Goal: Task Accomplishment & Management: Complete application form

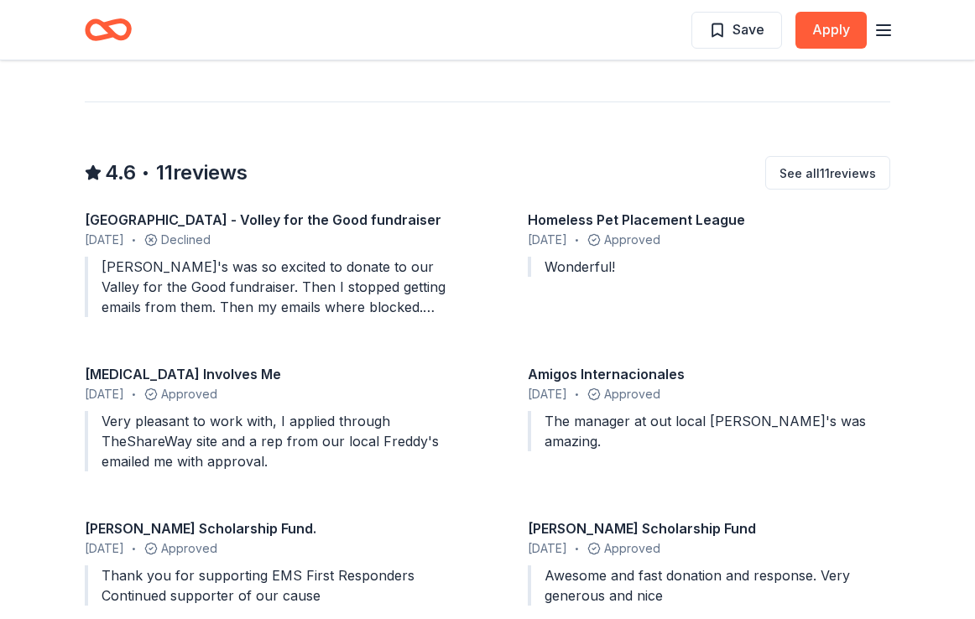
scroll to position [1508, 0]
click at [427, 256] on div "Freddy's was so excited to donate to our Valley for the Good fundraiser. Then I…" at bounding box center [266, 286] width 363 height 60
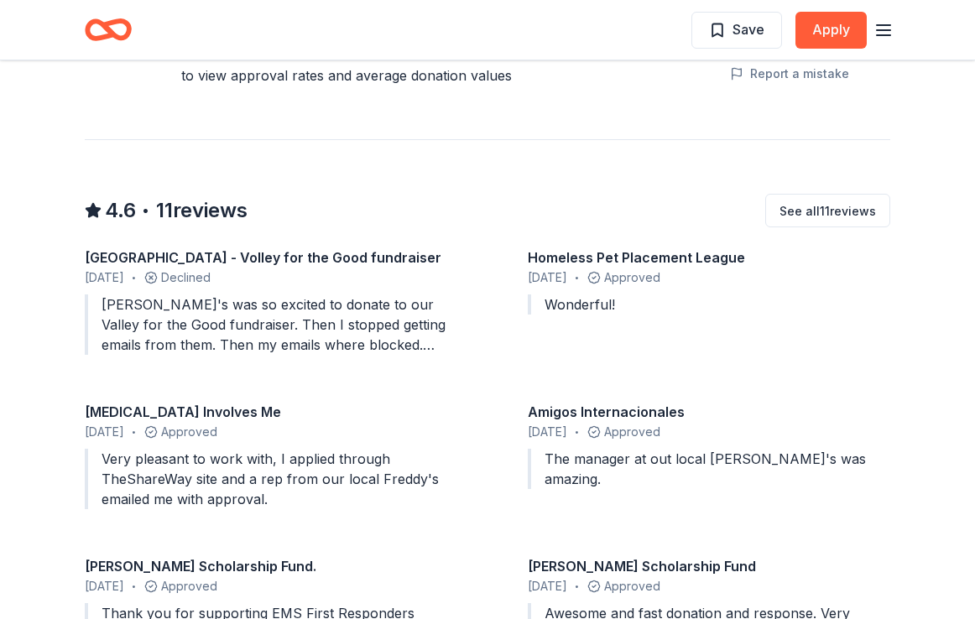
scroll to position [1467, 0]
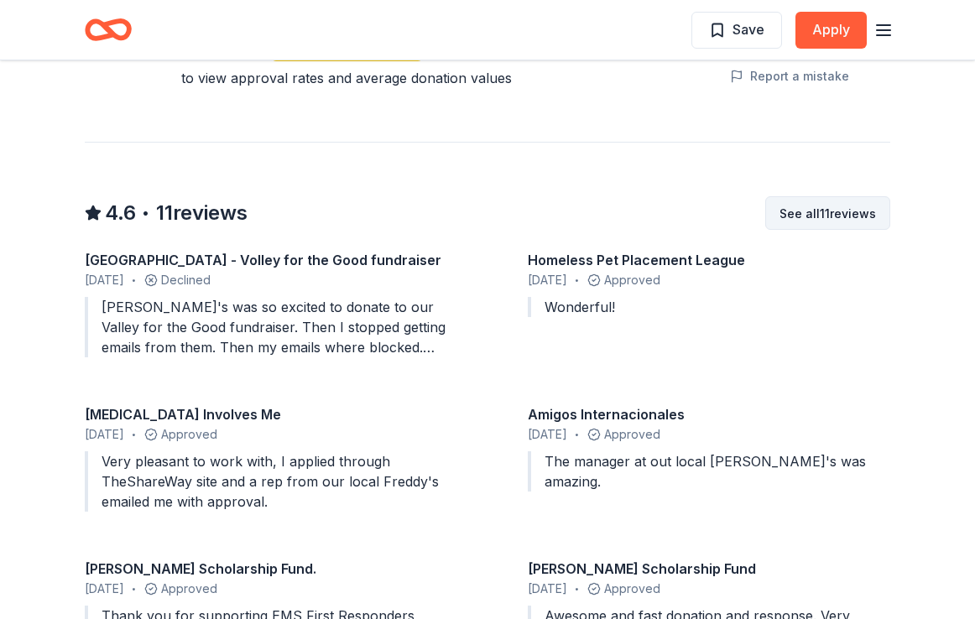
click at [806, 196] on button "See all 11 reviews" at bounding box center [827, 213] width 125 height 34
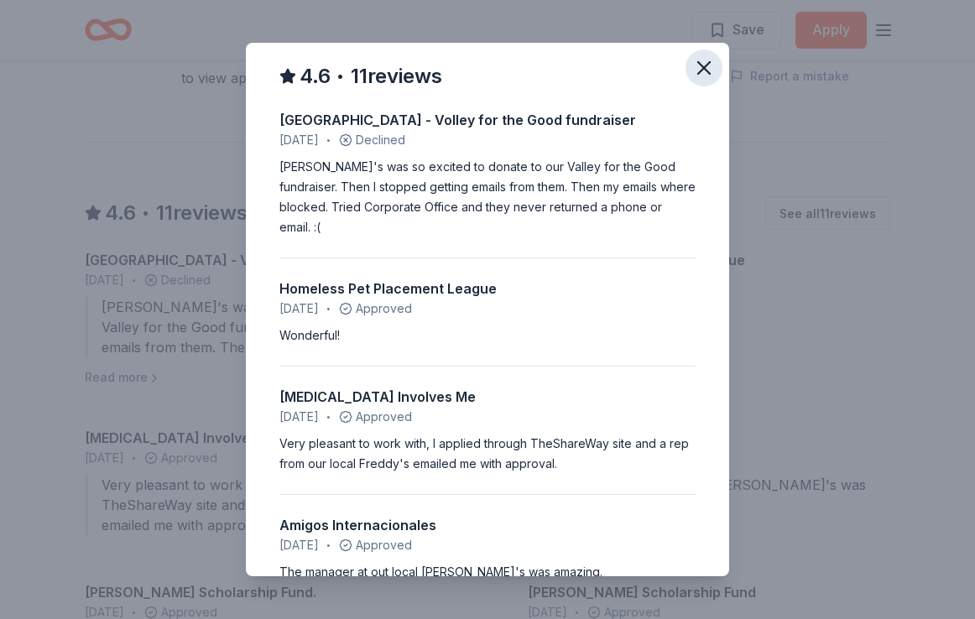
click at [697, 70] on icon "button" at bounding box center [703, 67] width 23 height 23
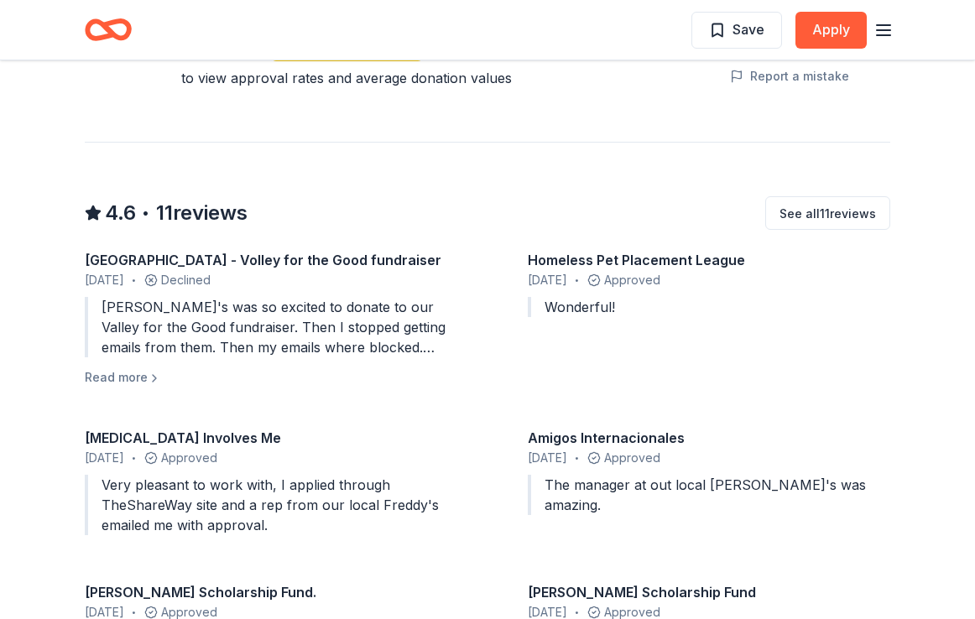
click at [874, 309] on div "Finneytown High School - Volley for the Good fundraiser October 2024 • Declined…" at bounding box center [488, 463] width 806 height 426
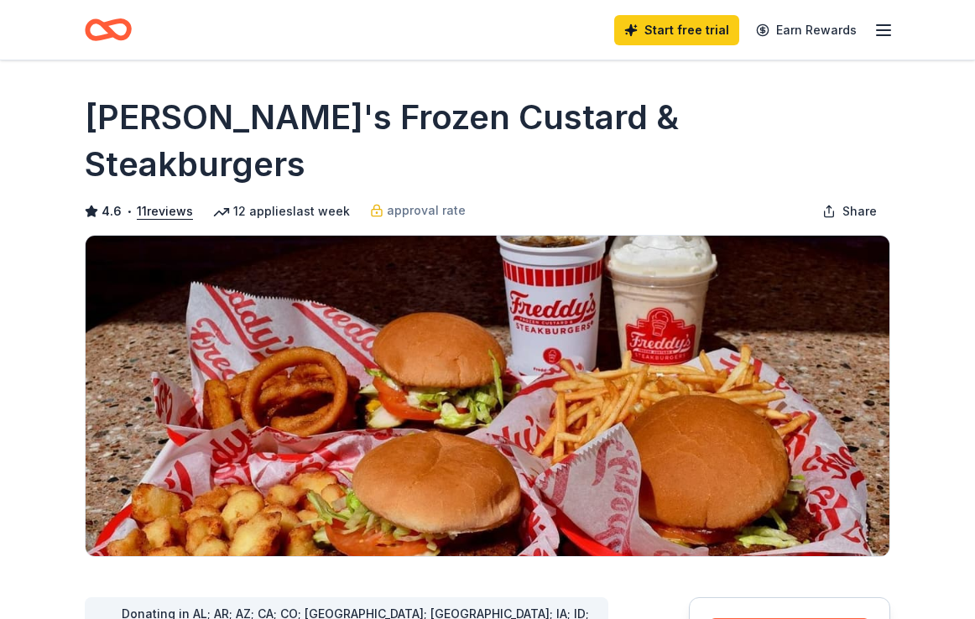
scroll to position [0, 0]
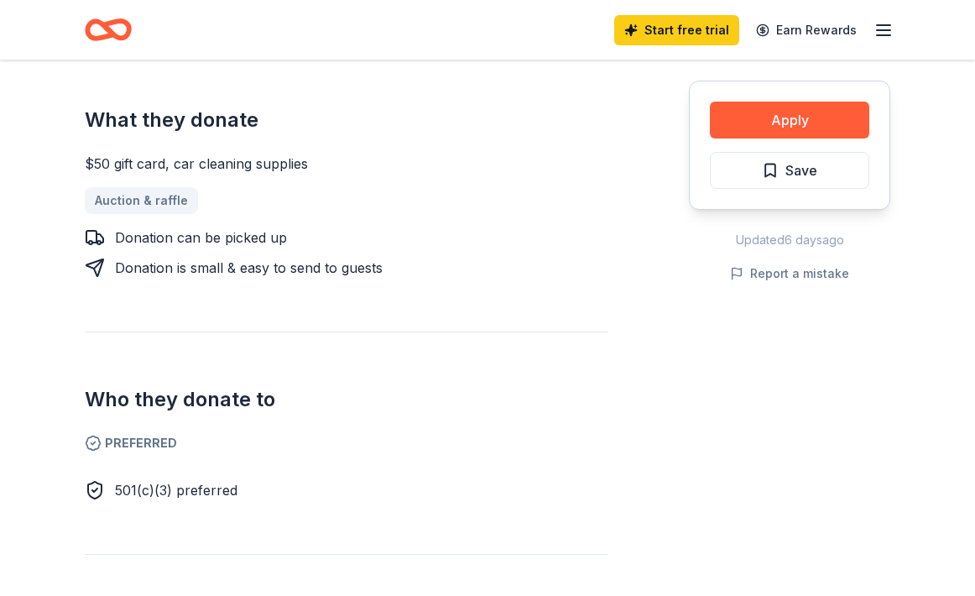
scroll to position [709, 0]
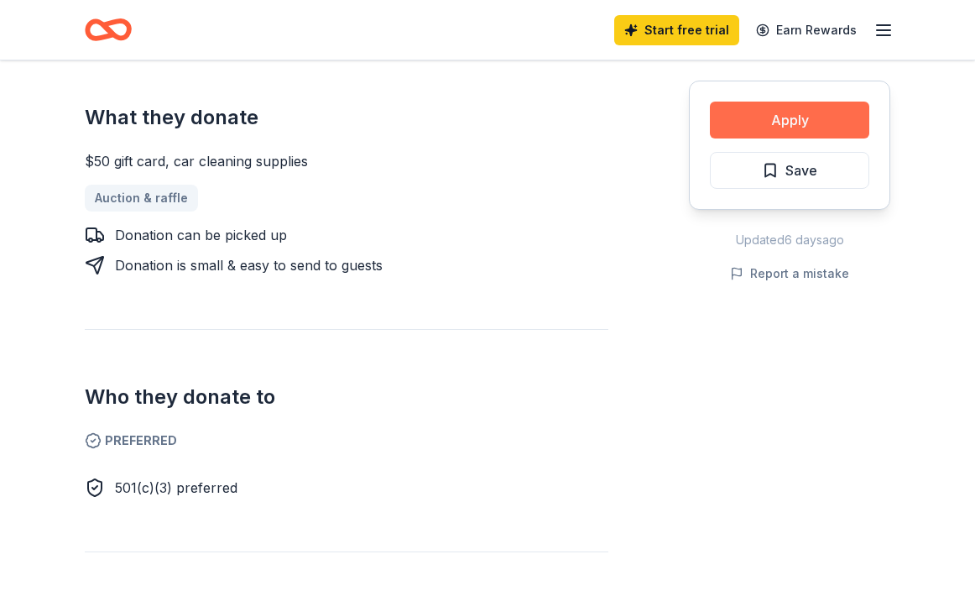
click at [795, 124] on button "Apply" at bounding box center [789, 120] width 159 height 37
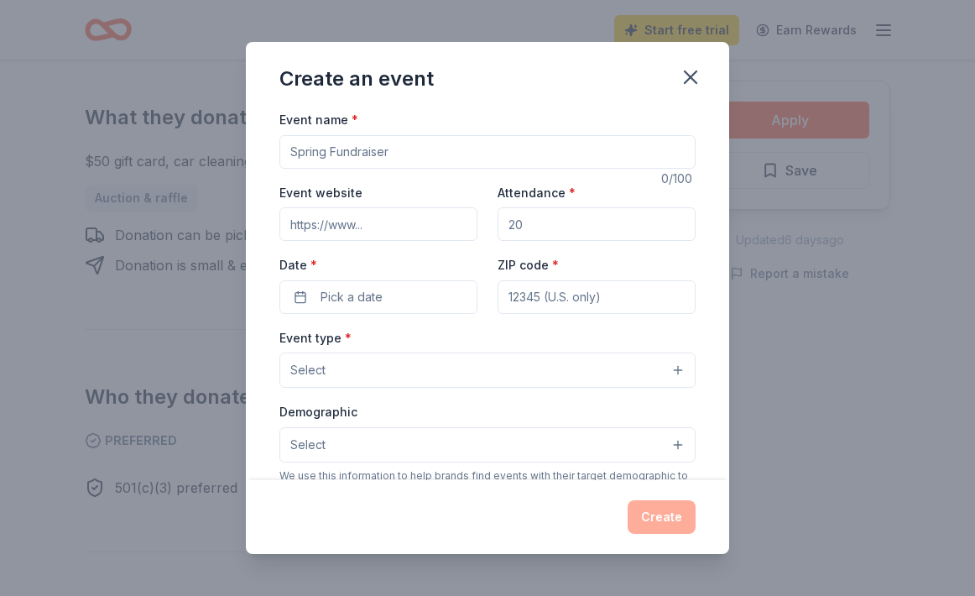
click at [709, 314] on div "Event name * 0 /100 Event website Attendance * Date * Pick a date ZIP code * Ev…" at bounding box center [487, 294] width 483 height 371
click at [402, 149] on input "Event name *" at bounding box center [487, 152] width 416 height 34
click at [394, 154] on input "Event name *" at bounding box center [487, 152] width 416 height 34
type input "Breakfast With Santa Fundraiser"
click at [413, 223] on input "Event website" at bounding box center [378, 224] width 198 height 34
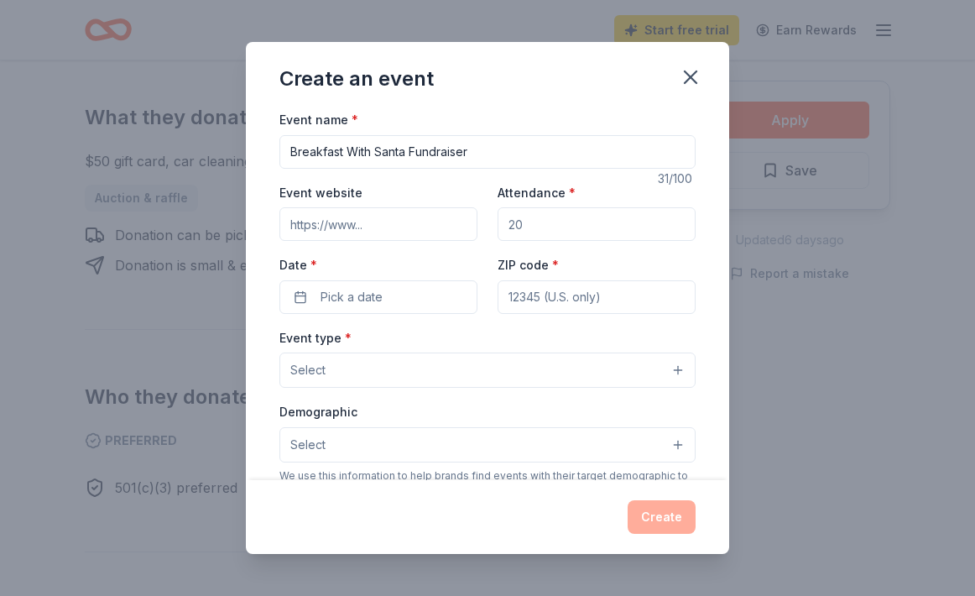
click at [585, 223] on input "Attendance *" at bounding box center [597, 224] width 198 height 34
type input "120"
click at [325, 229] on input "Event website" at bounding box center [378, 224] width 198 height 34
paste input "[URL][DOMAIN_NAME]"
type input "[URL][DOMAIN_NAME]"
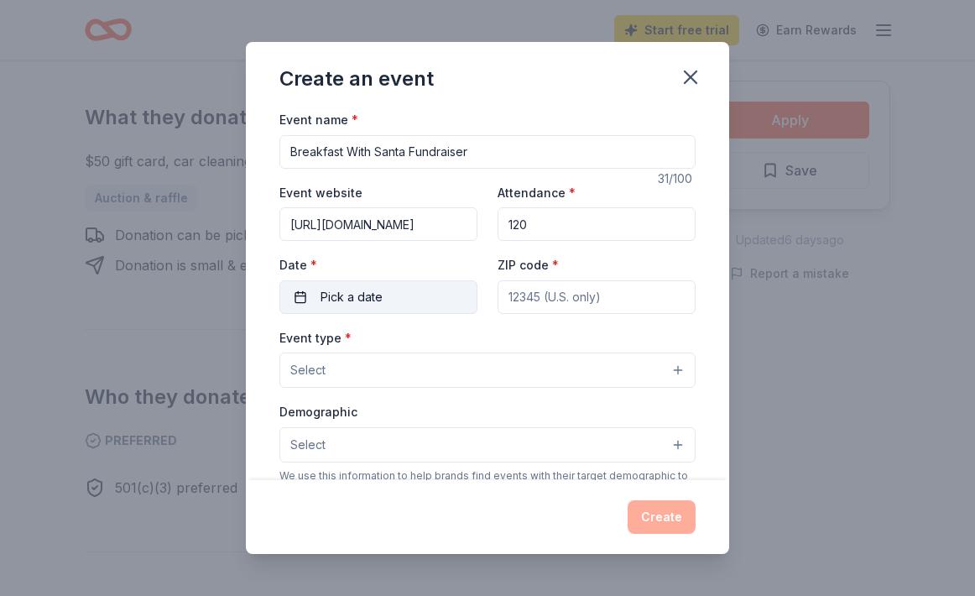
click at [389, 299] on button "Pick a date" at bounding box center [378, 297] width 198 height 34
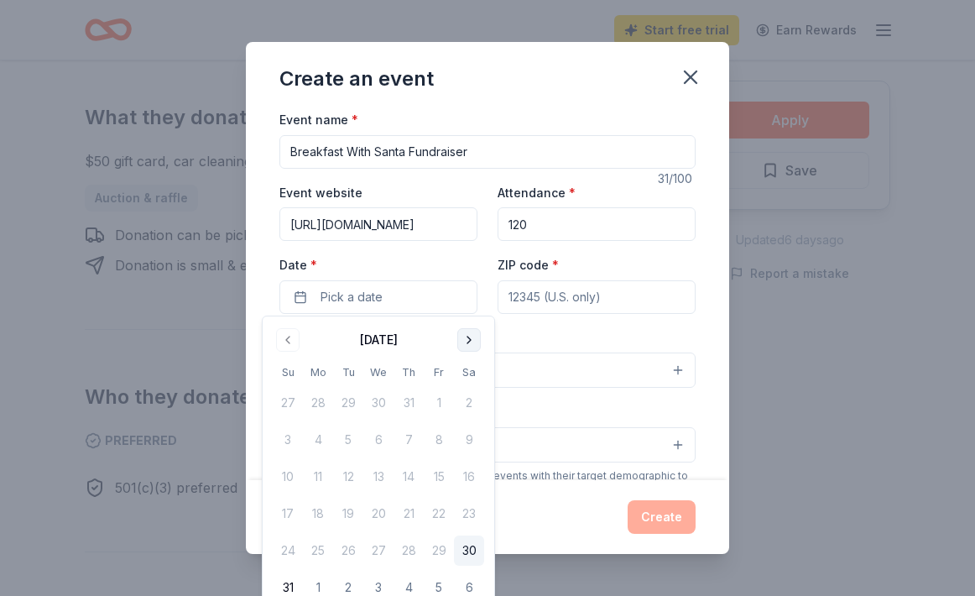
click at [469, 334] on button "Go to next month" at bounding box center [468, 339] width 23 height 23
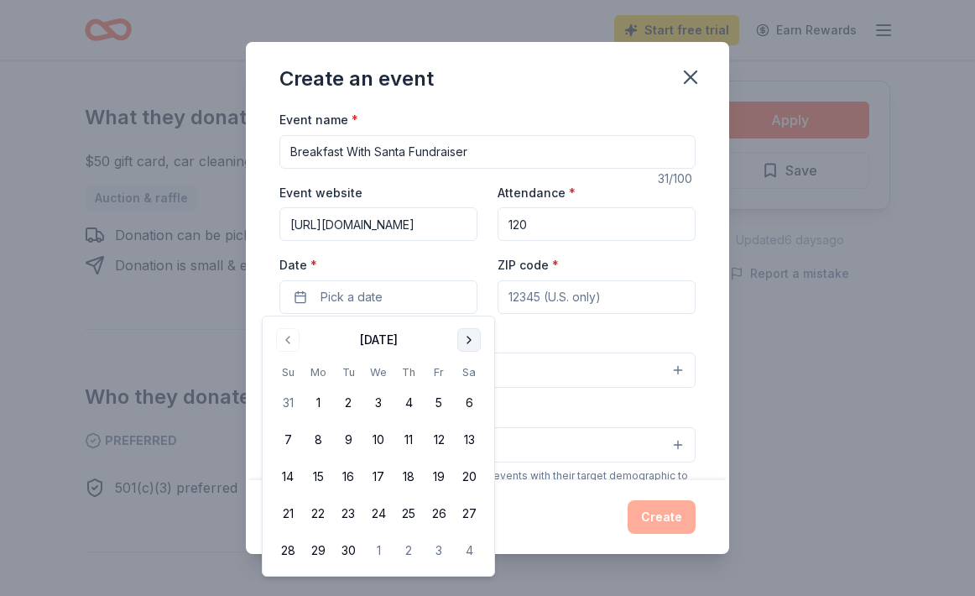
click at [469, 334] on button "Go to next month" at bounding box center [468, 339] width 23 height 23
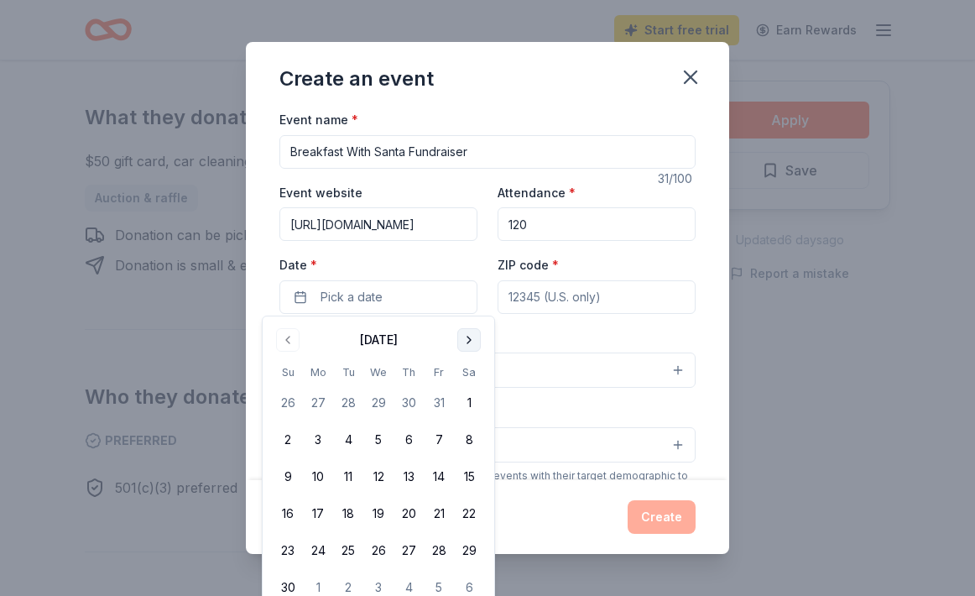
click at [469, 334] on button "Go to next month" at bounding box center [468, 339] width 23 height 23
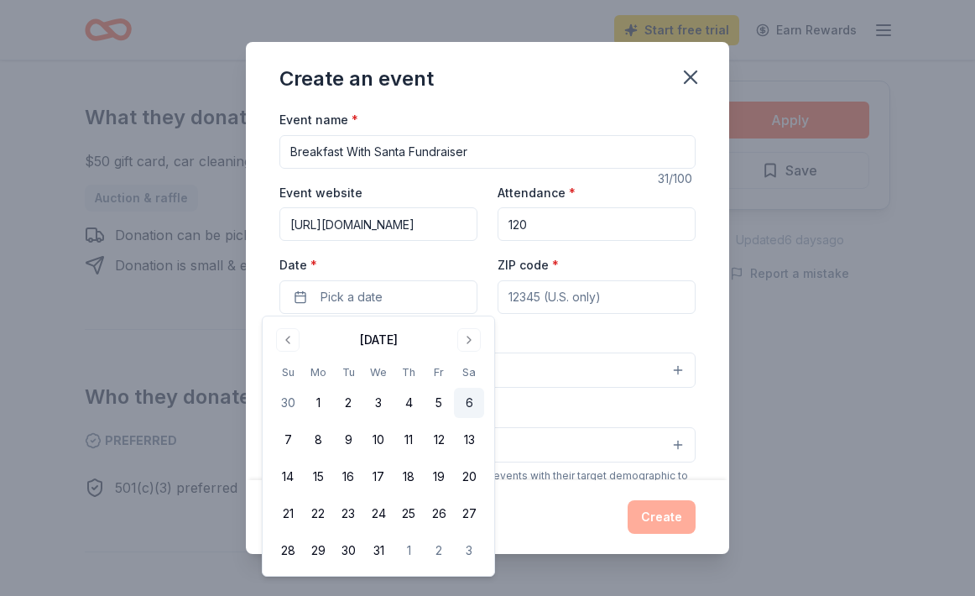
click at [464, 396] on button "6" at bounding box center [469, 403] width 30 height 30
click at [611, 299] on input "ZIP code *" at bounding box center [597, 297] width 198 height 34
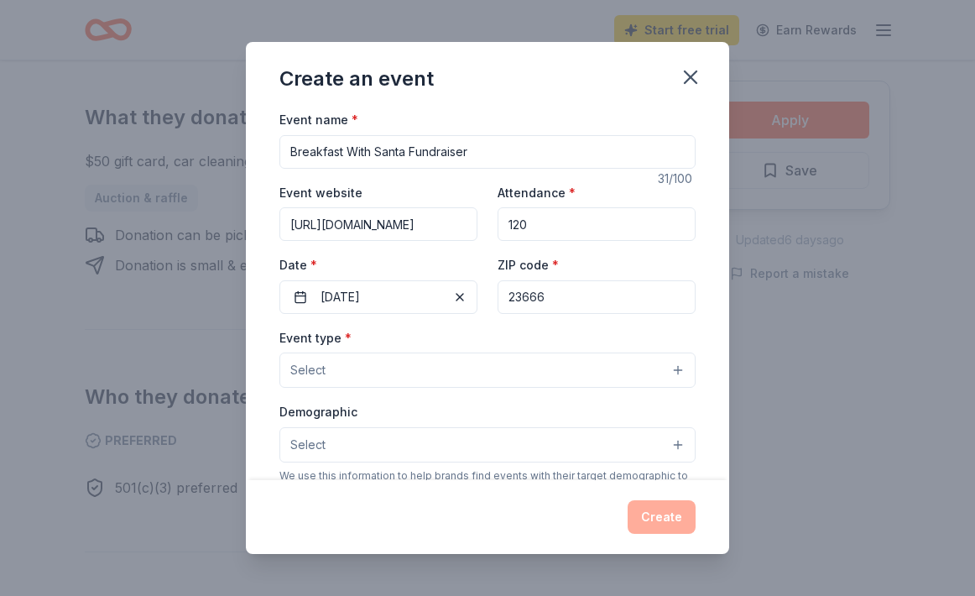
type input "23666"
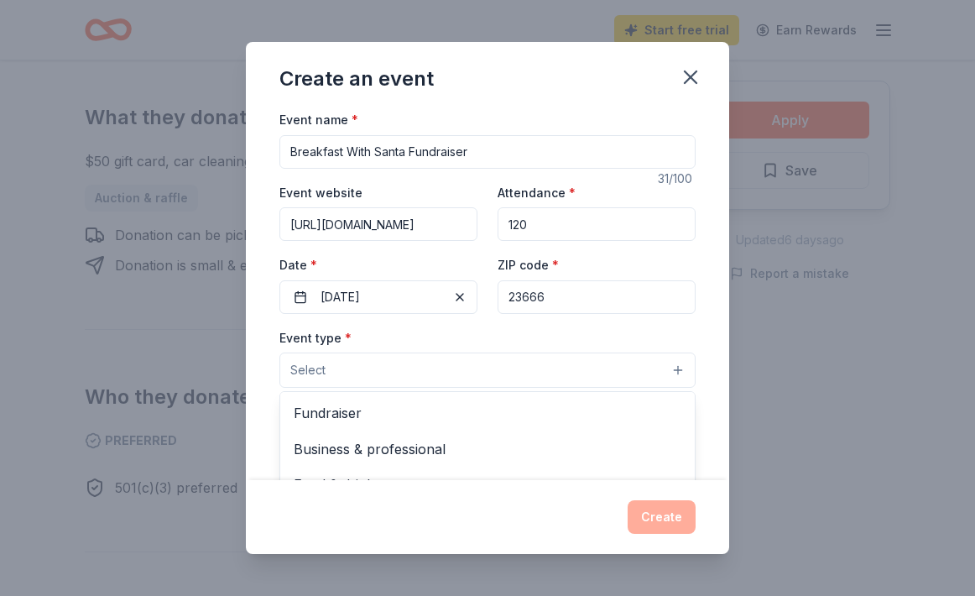
click at [599, 371] on button "Select" at bounding box center [487, 369] width 416 height 35
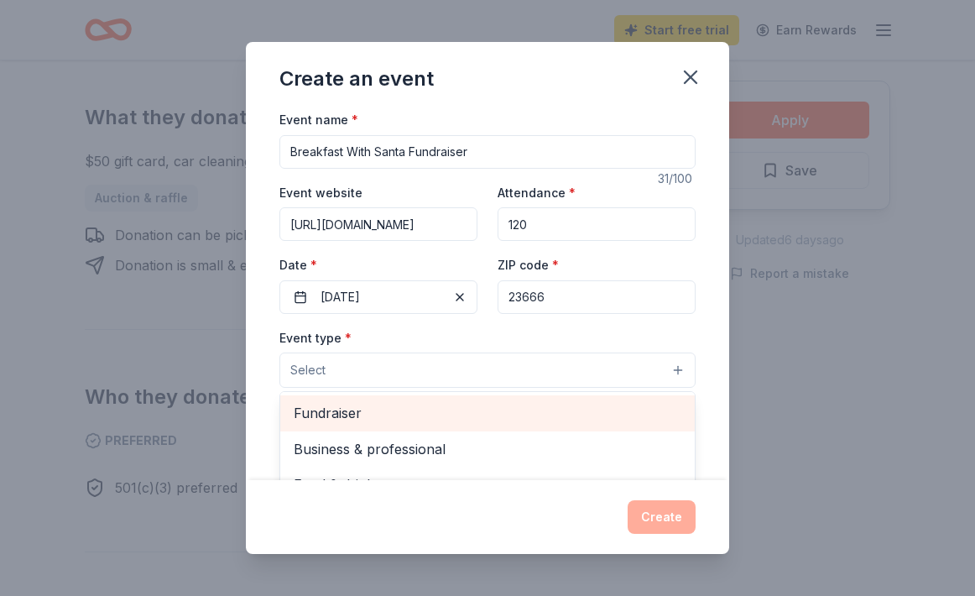
click at [580, 412] on span "Fundraiser" at bounding box center [488, 413] width 388 height 22
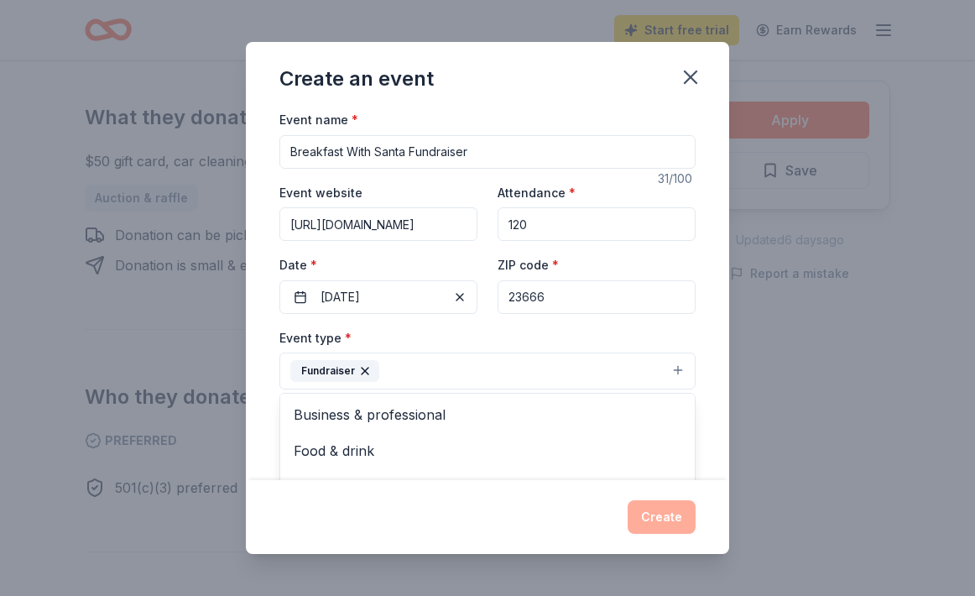
click at [714, 376] on div "Event name * Breakfast With Santa Fundraiser 31 /100 Event website [URL][DOMAIN…" at bounding box center [487, 294] width 483 height 371
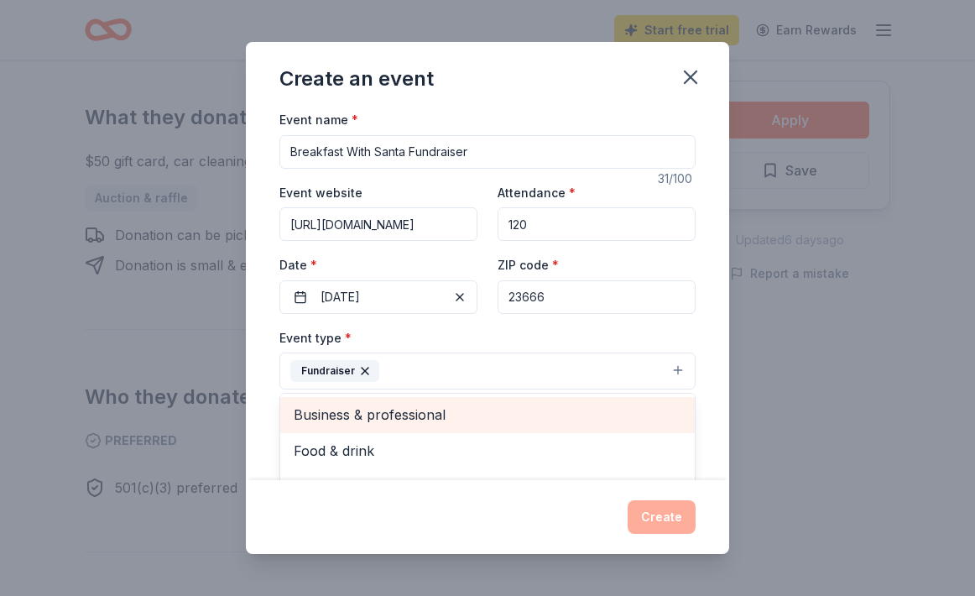
click at [703, 425] on div "Event name * Breakfast With Santa Fundraiser 31 /100 Event website [URL][DOMAIN…" at bounding box center [487, 294] width 483 height 371
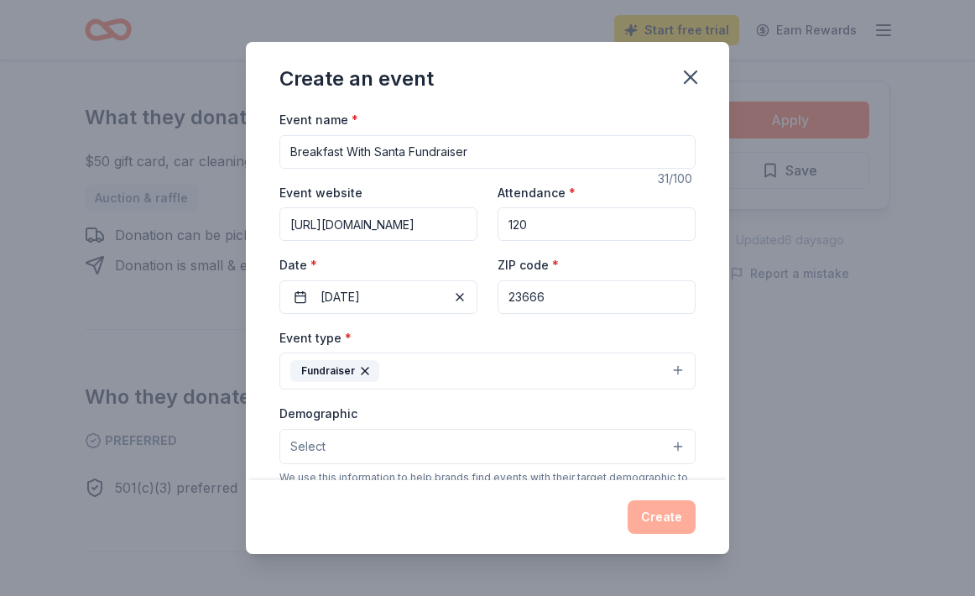
click at [322, 439] on span "Select" at bounding box center [307, 446] width 35 height 20
click at [706, 460] on div "Event name * Breakfast With Santa Fundraiser 31 /100 Event website [URL][DOMAIN…" at bounding box center [487, 294] width 483 height 371
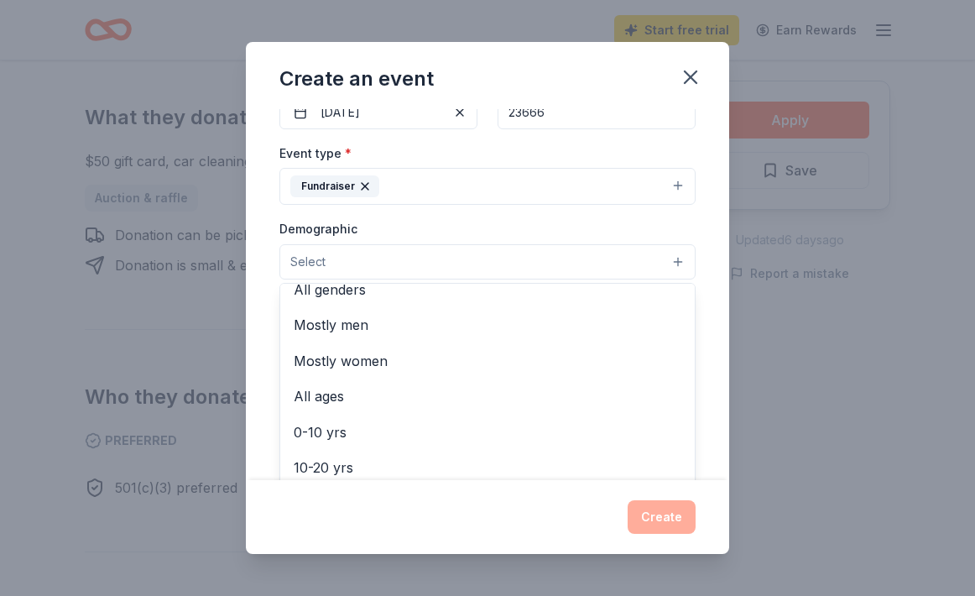
scroll to position [50, 0]
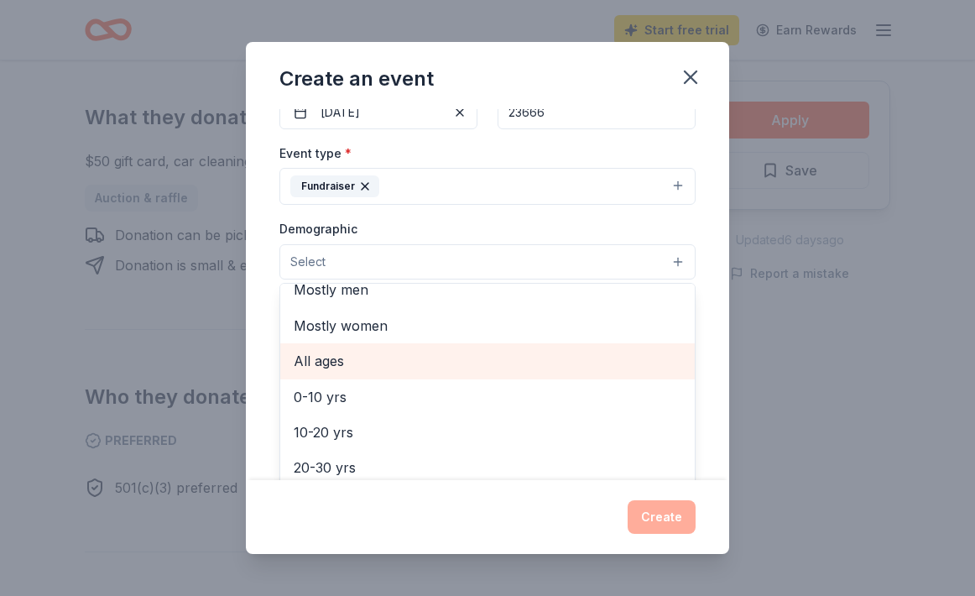
click at [320, 350] on span "All ages" at bounding box center [488, 361] width 388 height 22
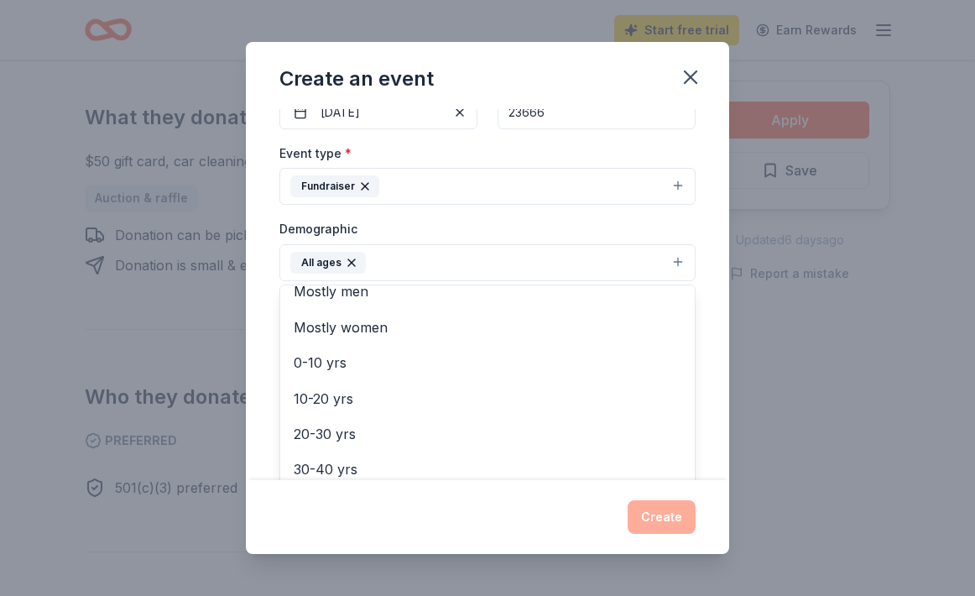
click at [187, 529] on div "Create an event Event name * Breakfast With Santa Fundraiser 31 /100 Event webs…" at bounding box center [487, 298] width 975 height 596
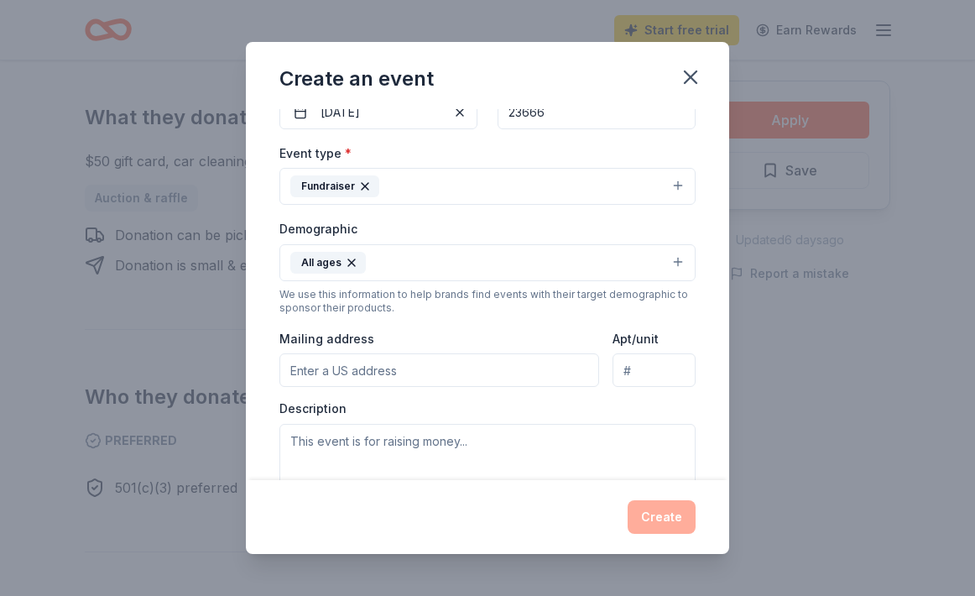
click at [670, 408] on div "Description" at bounding box center [487, 449] width 416 height 99
click at [716, 430] on div "Event name * Breakfast With Santa Fundraiser 31 /100 Event website [URL][DOMAIN…" at bounding box center [487, 294] width 483 height 371
click at [465, 445] on textarea at bounding box center [487, 462] width 416 height 76
click at [476, 442] on textarea at bounding box center [487, 462] width 416 height 76
type textarea "This event"
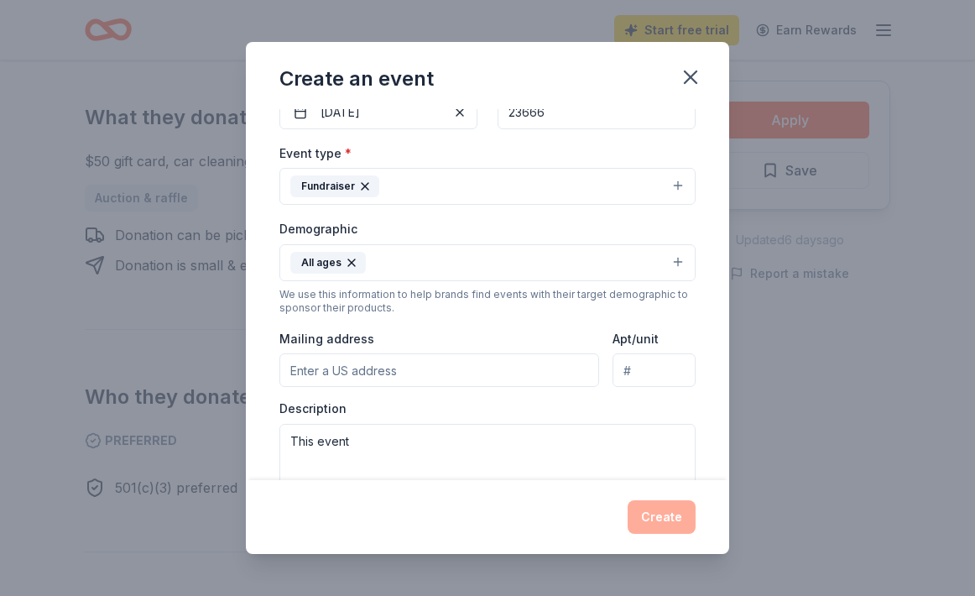
click at [579, 366] on input "Mailing address" at bounding box center [439, 370] width 320 height 34
type input "[STREET_ADDRESS]"
click at [399, 428] on textarea "This event" at bounding box center [487, 462] width 416 height 76
click at [395, 429] on textarea "This event" at bounding box center [487, 462] width 416 height 76
type textarea "T"
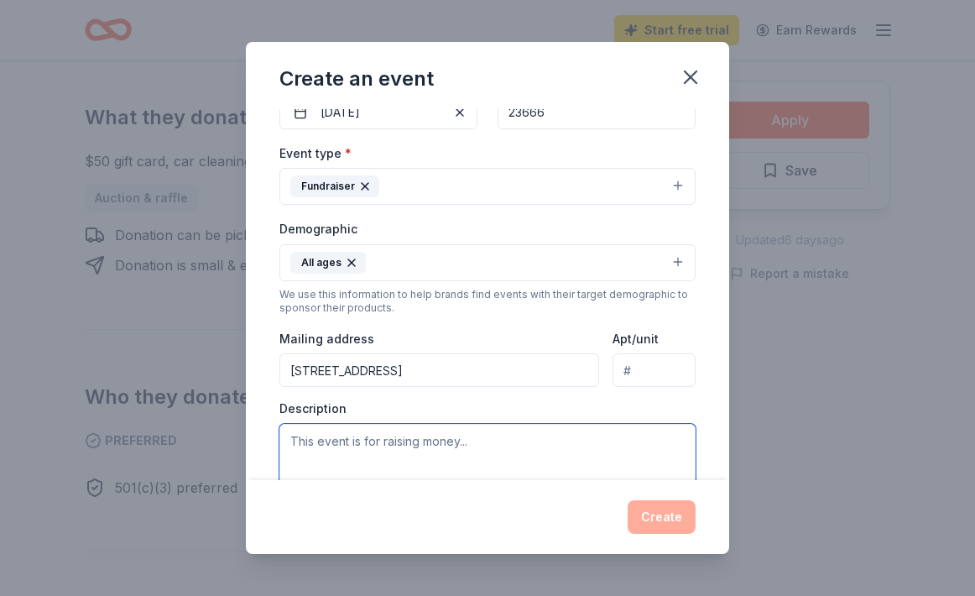
paste textarea "This festive, family-friendly event is designed to bring the community together…"
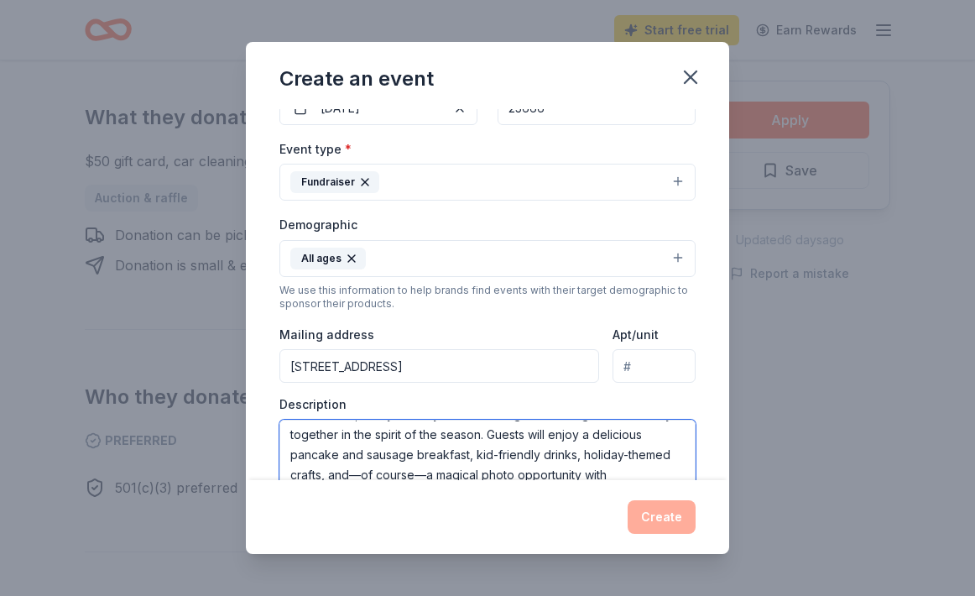
scroll to position [8, 0]
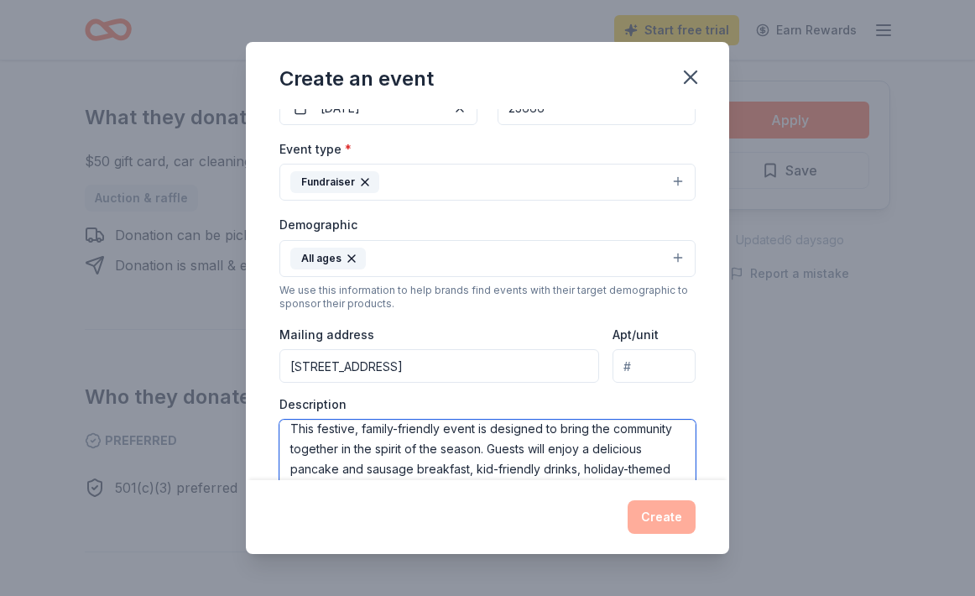
click at [560, 427] on textarea "This festive, family-friendly event is designed to bring the community together…" at bounding box center [487, 458] width 416 height 76
click at [317, 450] on textarea "This festive, family-friendly event is designed to raise money while bring the …" at bounding box center [487, 458] width 416 height 76
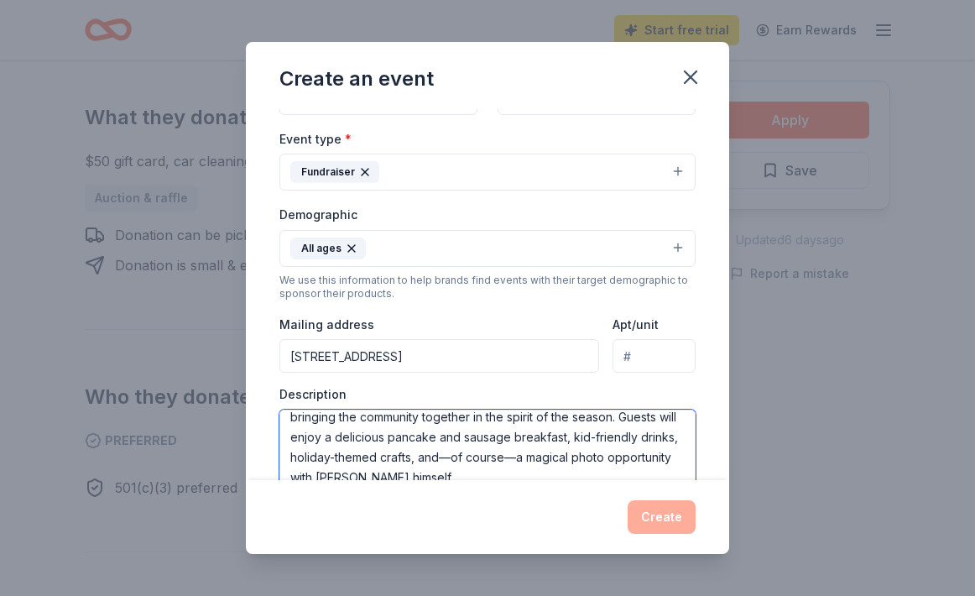
scroll to position [200, 0]
type textarea "This festive, family-friendly event is designed to raise money while bringing t…"
click at [723, 406] on div "Event name * Breakfast With Santa Fundraiser 31 /100 Event website [URL][DOMAIN…" at bounding box center [487, 294] width 483 height 371
click at [715, 432] on div "Event name * Breakfast With Santa Fundraiser 31 /100 Event website [URL][DOMAIN…" at bounding box center [487, 294] width 483 height 371
click at [455, 468] on textarea "This festive, family-friendly event is designed to raise money while bringing t…" at bounding box center [487, 447] width 416 height 76
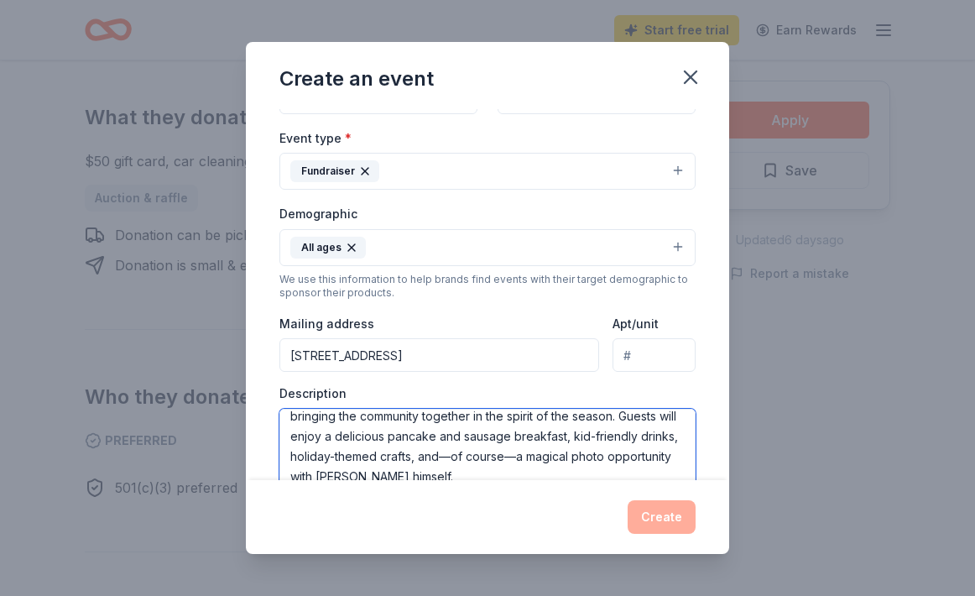
click at [686, 466] on textarea "This festive, family-friendly event is designed to raise money while bringing t…" at bounding box center [487, 447] width 416 height 76
click at [712, 462] on div "Event name * Breakfast With Santa Fundraiser 31 /100 Event website [URL][DOMAIN…" at bounding box center [487, 294] width 483 height 371
click at [702, 225] on div "Event name * Breakfast With Santa Fundraiser 31 /100 Event website [URL][DOMAIN…" at bounding box center [487, 294] width 483 height 371
click at [677, 519] on div "Create" at bounding box center [487, 517] width 416 height 34
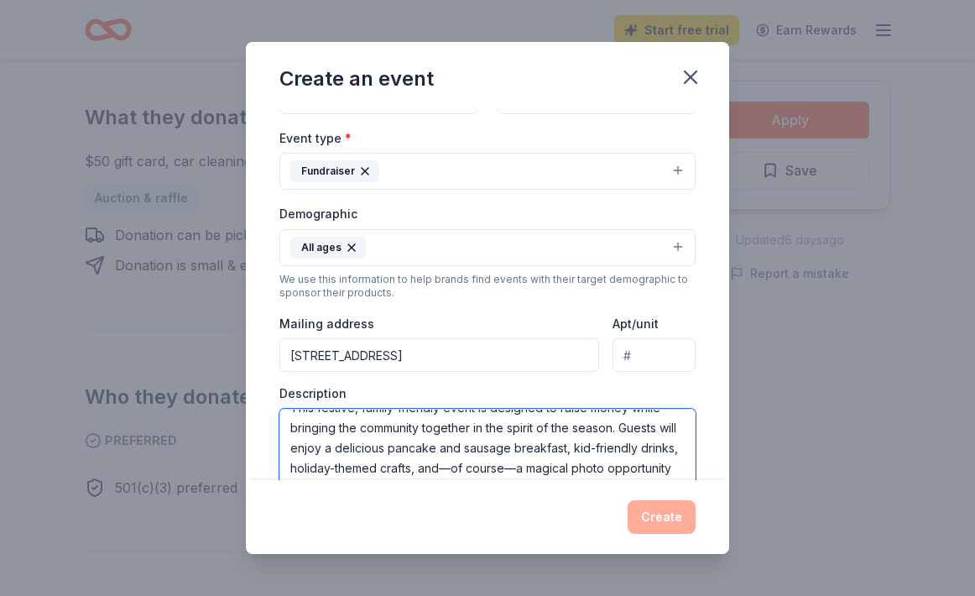
scroll to position [0, 0]
drag, startPoint x: 441, startPoint y: 473, endPoint x: 258, endPoint y: 367, distance: 211.0
click at [258, 367] on div "Event name * Breakfast With Santa Fundraiser 31 /100 Event website [URL][DOMAIN…" at bounding box center [487, 294] width 483 height 371
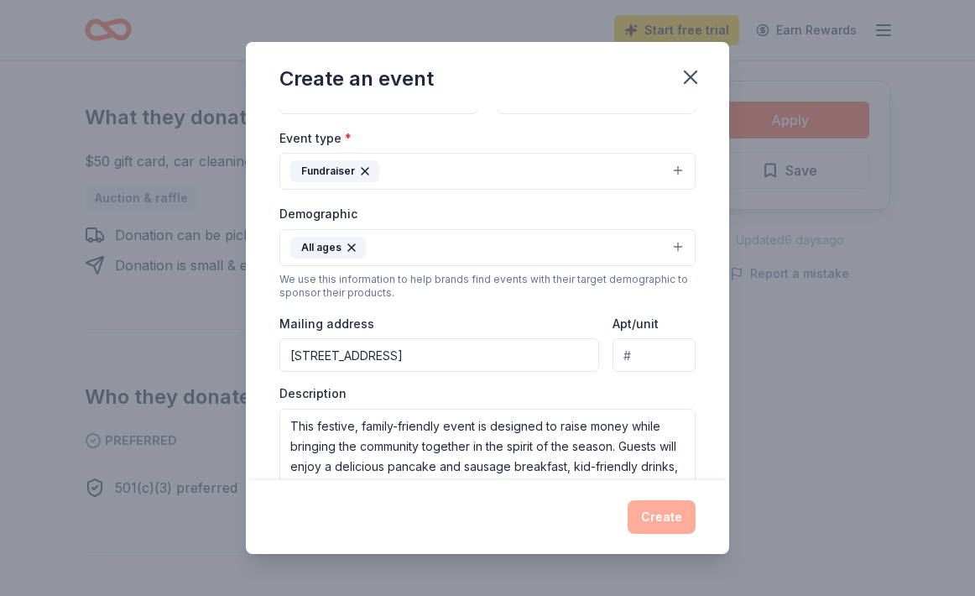
drag, startPoint x: 629, startPoint y: 71, endPoint x: 632, endPoint y: 41, distance: 30.3
click at [632, 41] on div "Create an event Event name * Breakfast With Santa Fundraiser 31 /100 Event webs…" at bounding box center [487, 298] width 975 height 596
click at [695, 72] on icon "button" at bounding box center [691, 77] width 12 height 12
click at [513, 117] on div "Event name * Breakfast With Santa Fundraiser 31 /100 Event website [URL][DOMAIN…" at bounding box center [487, 298] width 416 height 779
click at [690, 297] on div "Event type * Fundraiser Demographic All ages We use this information to help br…" at bounding box center [487, 306] width 416 height 357
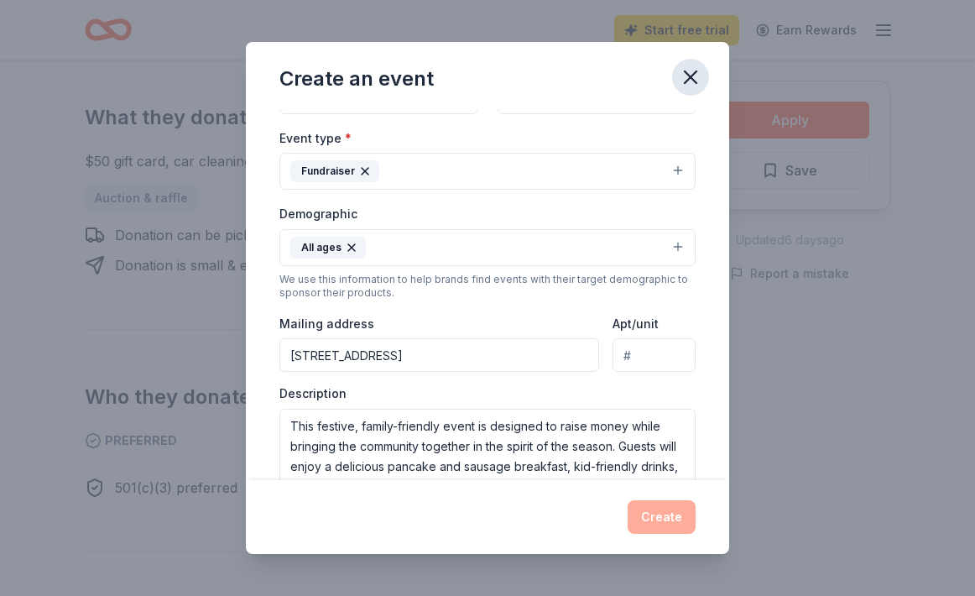
click at [686, 74] on icon "button" at bounding box center [691, 77] width 12 height 12
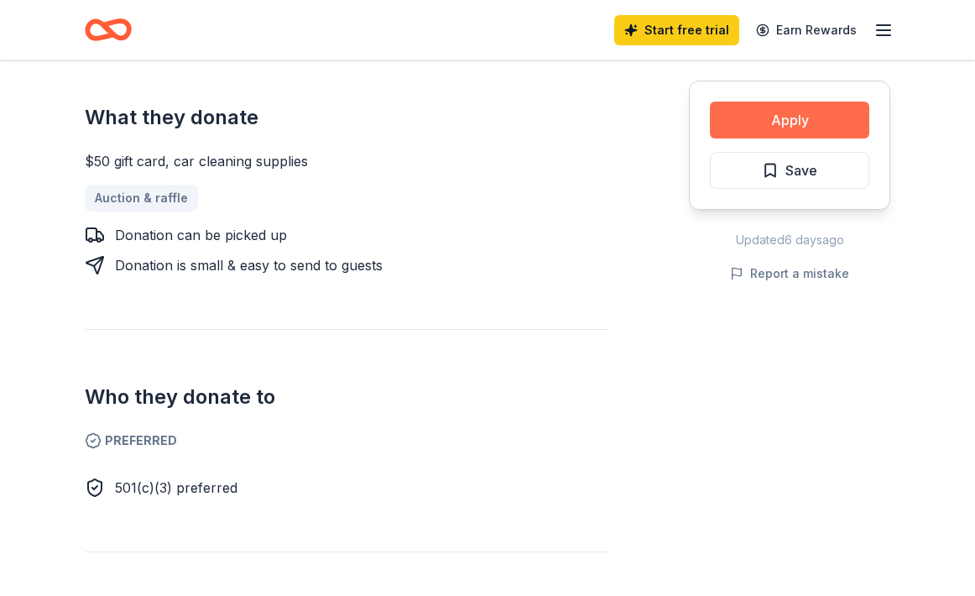
click at [821, 112] on button "Apply" at bounding box center [789, 120] width 159 height 37
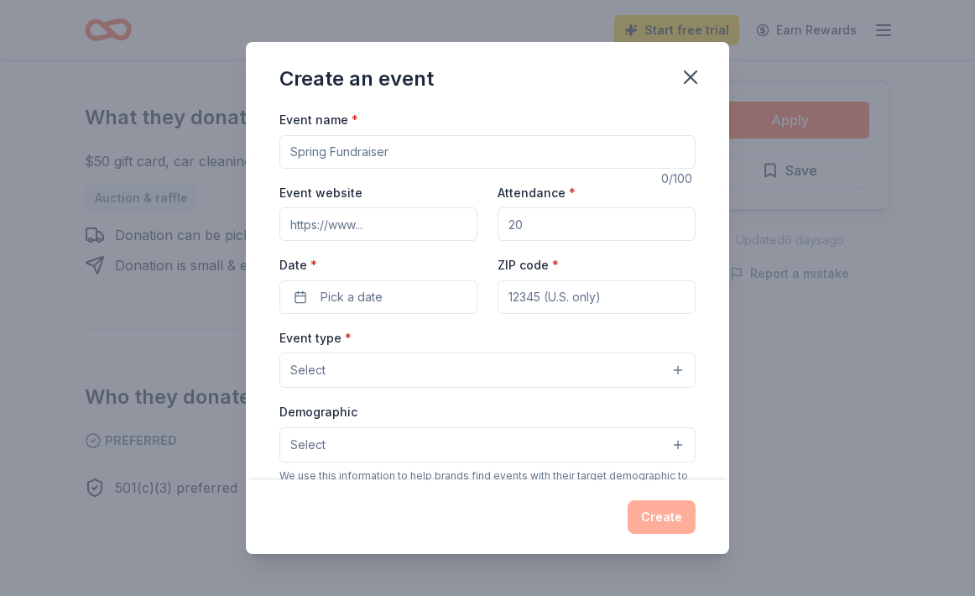
click at [697, 319] on div "Event name * 0 /100 Event website Attendance * Date * Pick a date ZIP code * Ev…" at bounding box center [487, 294] width 483 height 371
click at [691, 77] on icon "button" at bounding box center [691, 77] width 12 height 12
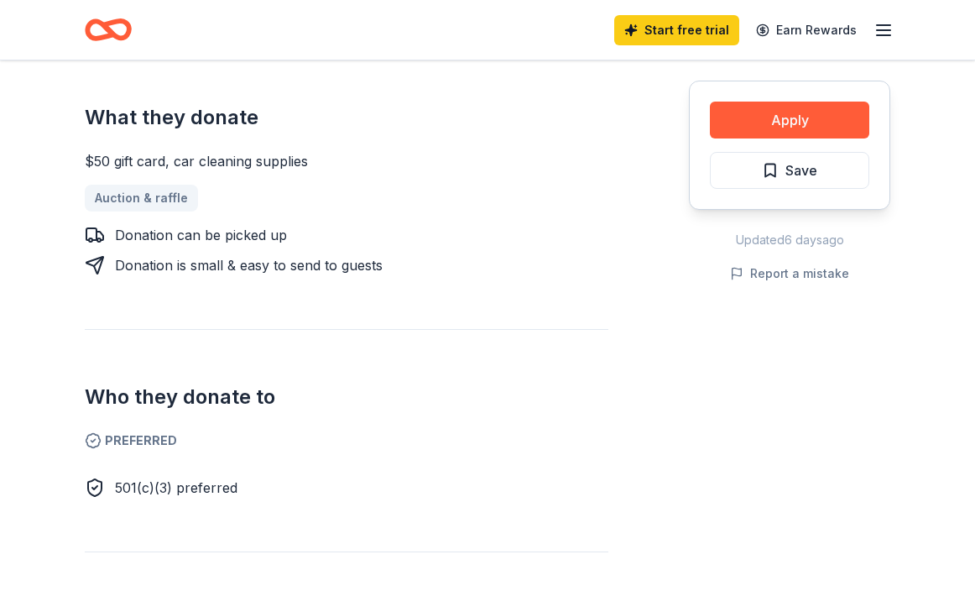
click at [413, 163] on div "$50 gift card, car cleaning supplies Auction & raffle Donation can be picked up…" at bounding box center [347, 213] width 524 height 124
